Goal: Transaction & Acquisition: Purchase product/service

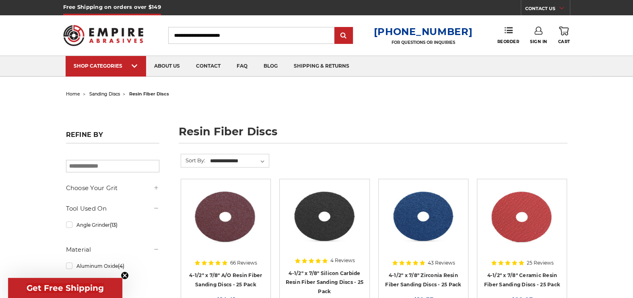
scroll to position [40, 0]
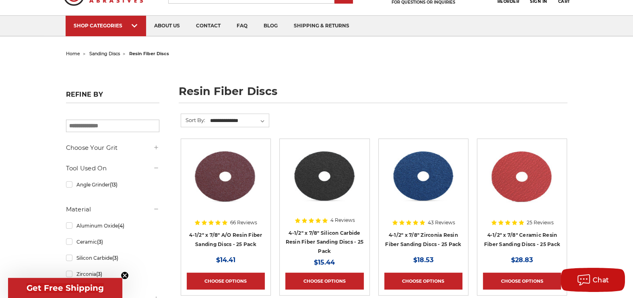
click at [126, 277] on icon "Close teaser" at bounding box center [124, 275] width 3 height 3
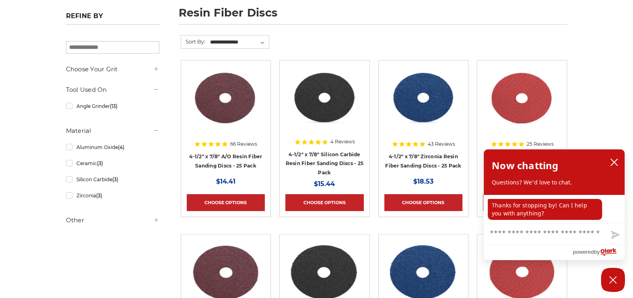
scroll to position [121, 0]
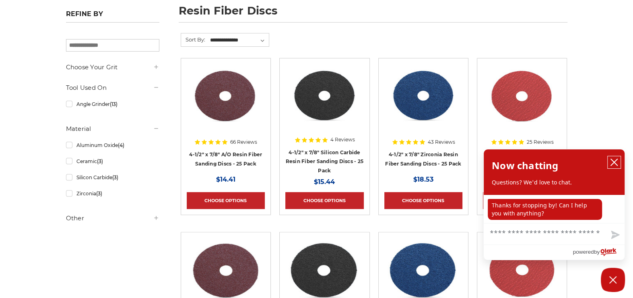
click at [611, 163] on icon "close chatbox" at bounding box center [614, 162] width 8 height 8
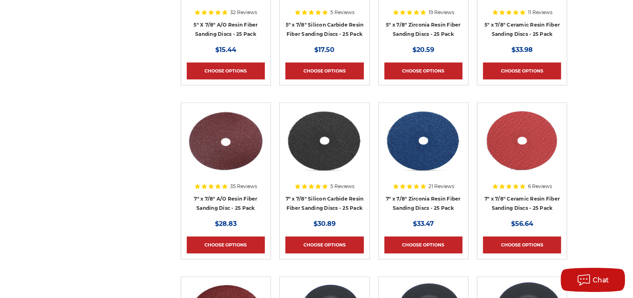
scroll to position [443, 0]
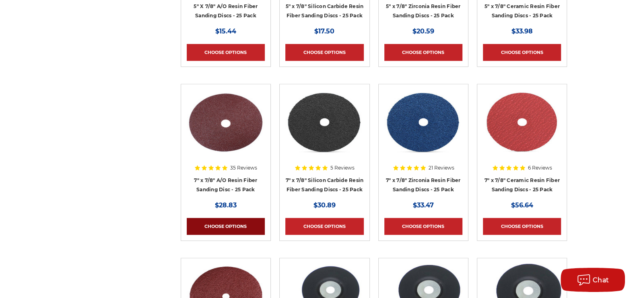
click at [237, 225] on link "Choose Options" at bounding box center [226, 226] width 78 height 17
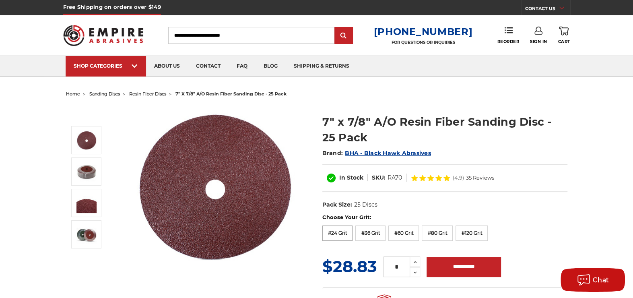
click at [333, 229] on label "#24 Grit" at bounding box center [337, 232] width 31 height 15
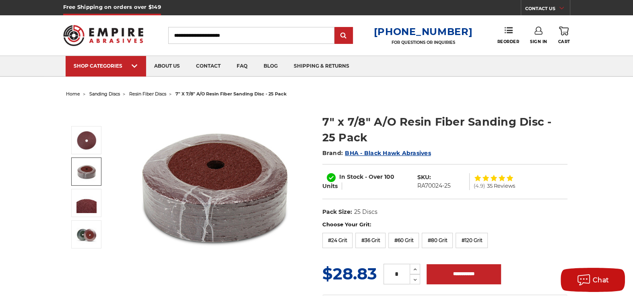
click at [85, 171] on img at bounding box center [86, 171] width 20 height 20
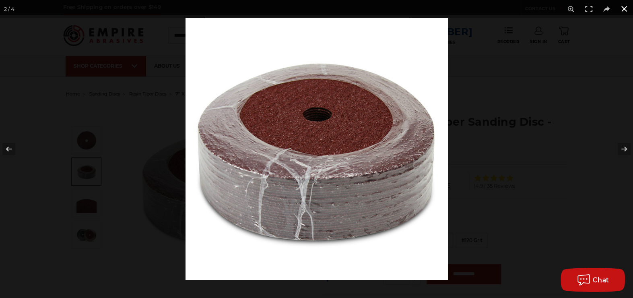
click at [621, 8] on button at bounding box center [625, 9] width 18 height 18
